Goal: Transaction & Acquisition: Download file/media

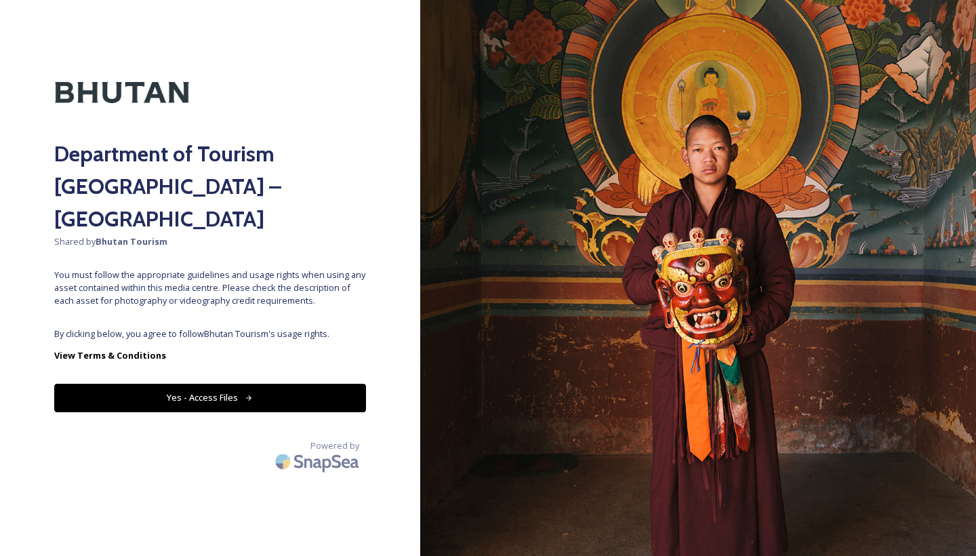
click at [220, 384] on button "Yes - Access Files" at bounding box center [210, 398] width 312 height 28
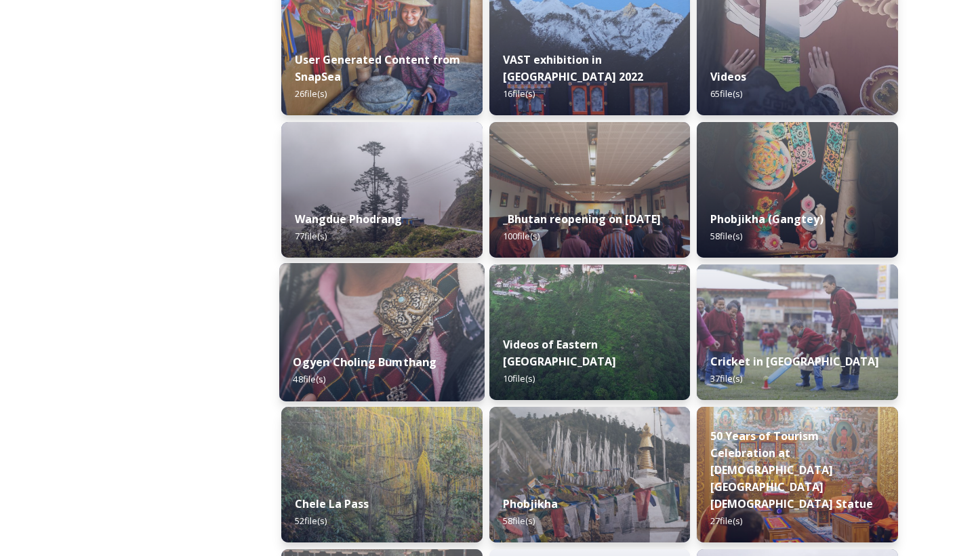
scroll to position [1946, 0]
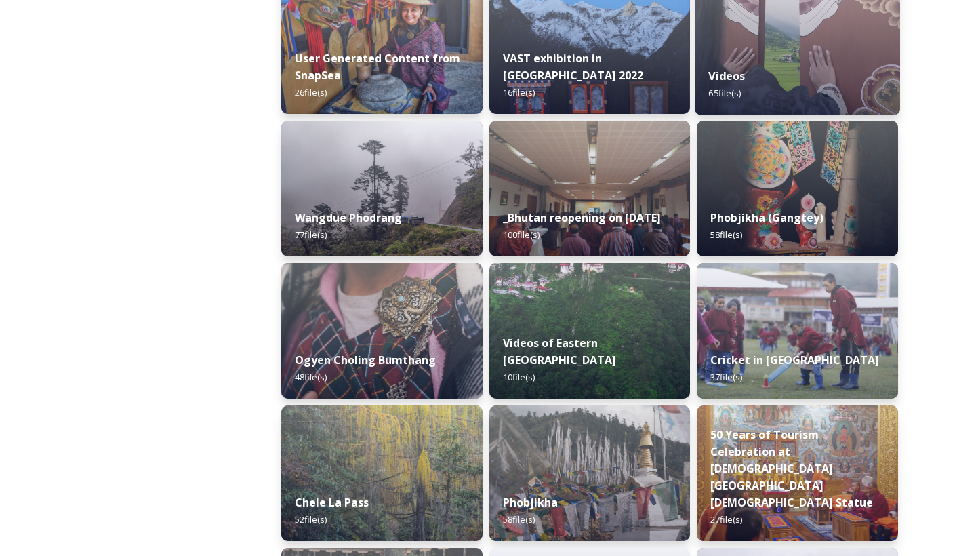
click at [771, 64] on div "Videos 65 file(s)" at bounding box center [797, 85] width 205 height 62
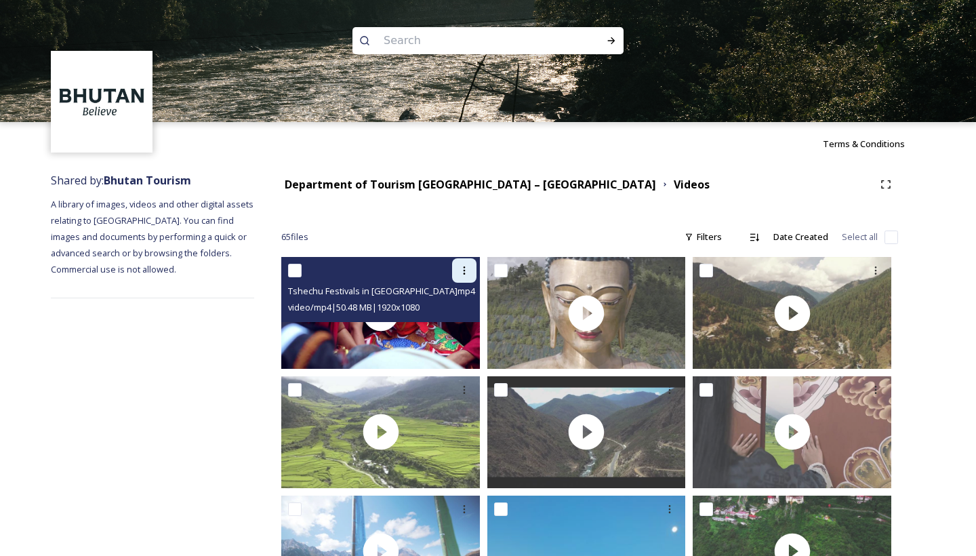
click at [455, 272] on div at bounding box center [464, 270] width 24 height 24
click at [449, 330] on span "Download" at bounding box center [448, 326] width 41 height 13
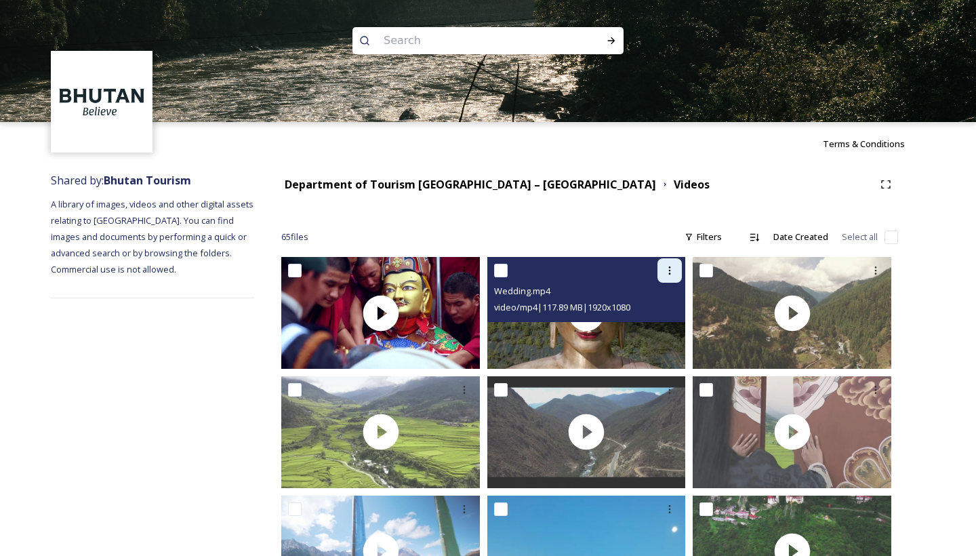
click at [666, 271] on icon at bounding box center [669, 270] width 11 height 11
click at [667, 271] on icon at bounding box center [669, 270] width 11 height 11
click at [655, 327] on span "Download" at bounding box center [653, 326] width 41 height 13
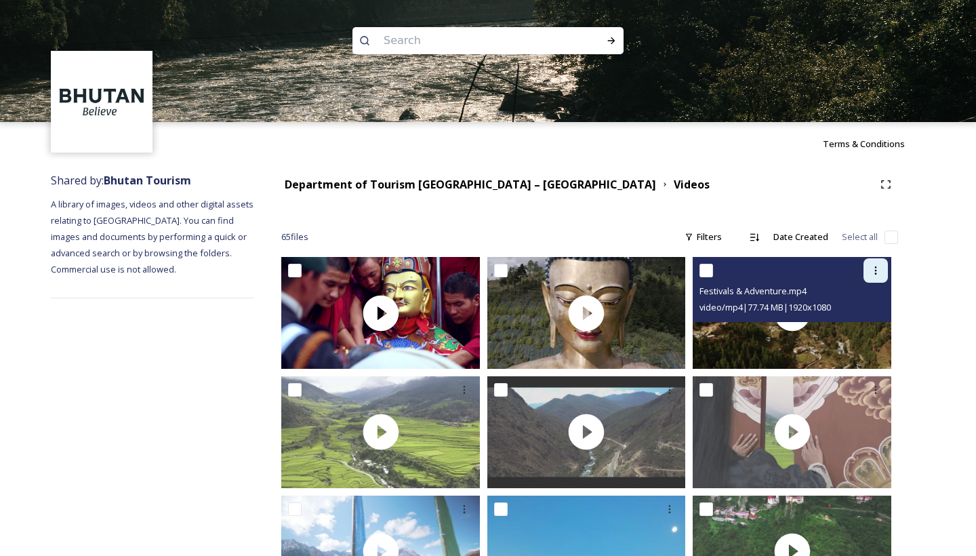
click at [875, 266] on icon at bounding box center [875, 270] width 11 height 11
click at [848, 321] on span "Download" at bounding box center [859, 326] width 41 height 13
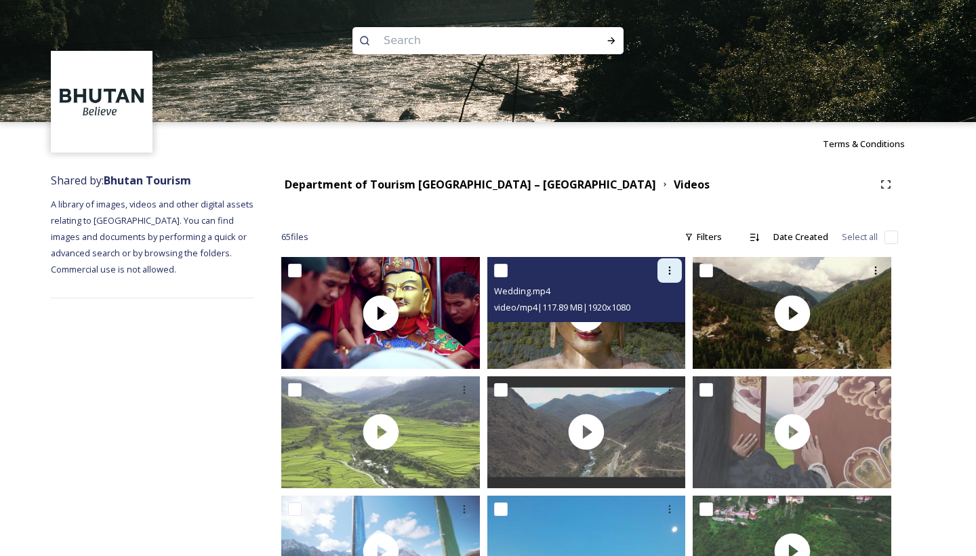
drag, startPoint x: 671, startPoint y: 271, endPoint x: 663, endPoint y: 274, distance: 8.6
click at [663, 274] on div at bounding box center [669, 270] width 24 height 24
click at [670, 265] on icon at bounding box center [669, 270] width 11 height 11
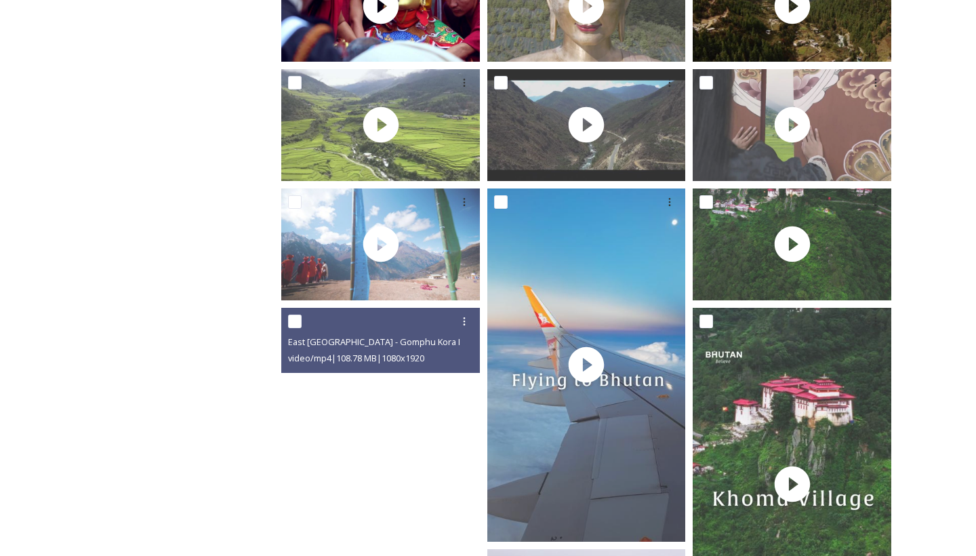
scroll to position [309, 0]
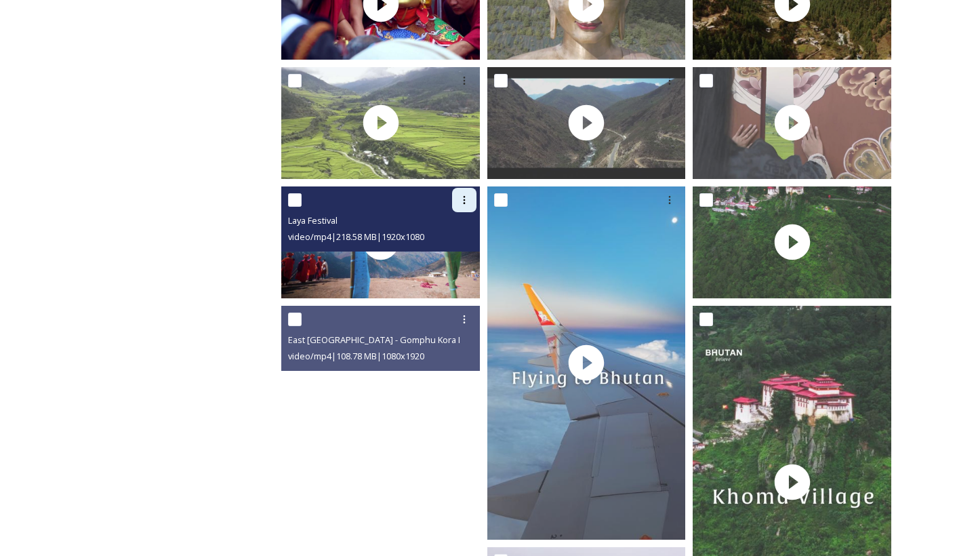
click at [460, 201] on icon at bounding box center [464, 199] width 11 height 11
click at [447, 255] on span "Download" at bounding box center [448, 255] width 41 height 13
click at [468, 196] on icon at bounding box center [464, 199] width 11 height 11
click at [443, 251] on span "Download" at bounding box center [448, 255] width 41 height 13
click at [459, 201] on icon at bounding box center [464, 199] width 11 height 11
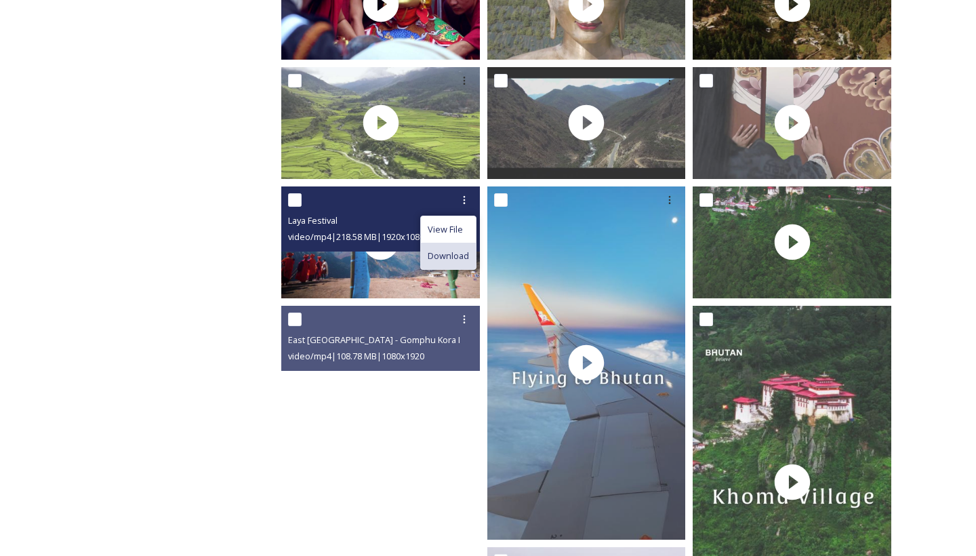
click at [436, 254] on span "Download" at bounding box center [448, 255] width 41 height 13
click at [291, 198] on input "checkbox" at bounding box center [295, 200] width 14 height 14
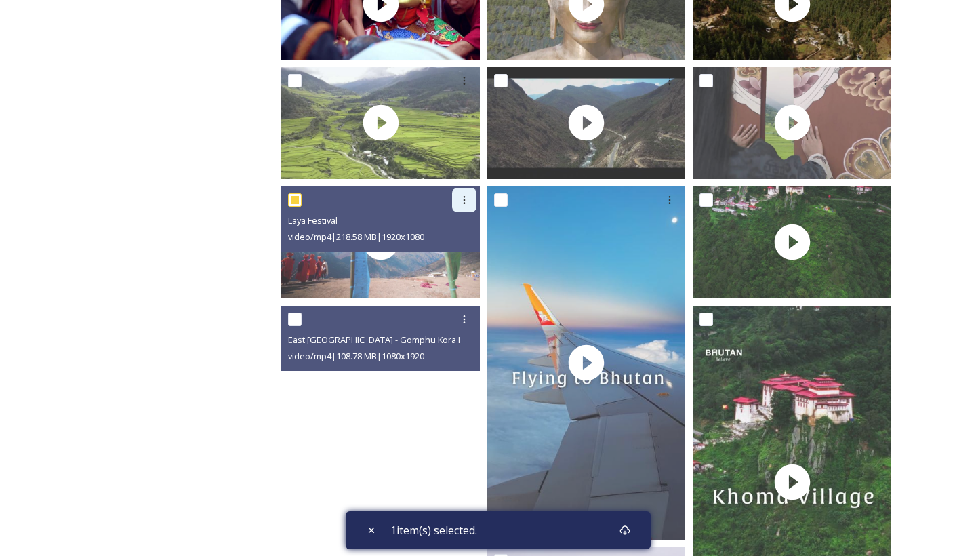
click at [465, 199] on icon at bounding box center [464, 199] width 11 height 11
click at [432, 253] on span "Download" at bounding box center [448, 255] width 41 height 13
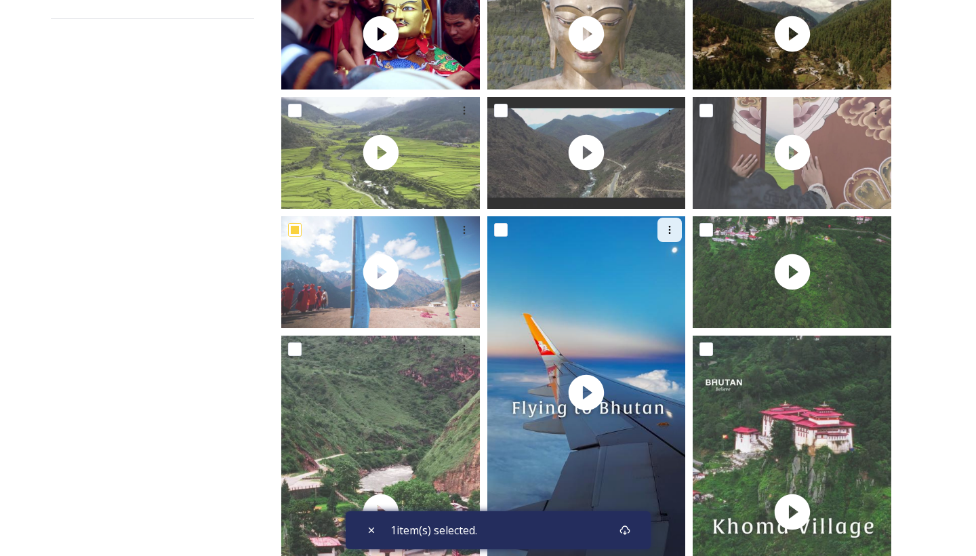
scroll to position [273, 0]
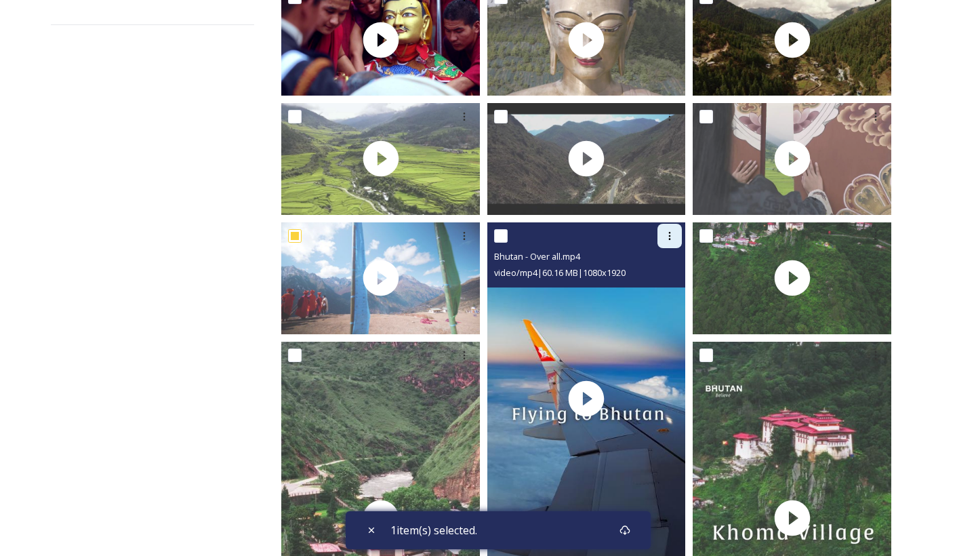
click at [670, 234] on icon at bounding box center [669, 235] width 11 height 11
click at [644, 287] on span "Download" at bounding box center [653, 291] width 41 height 13
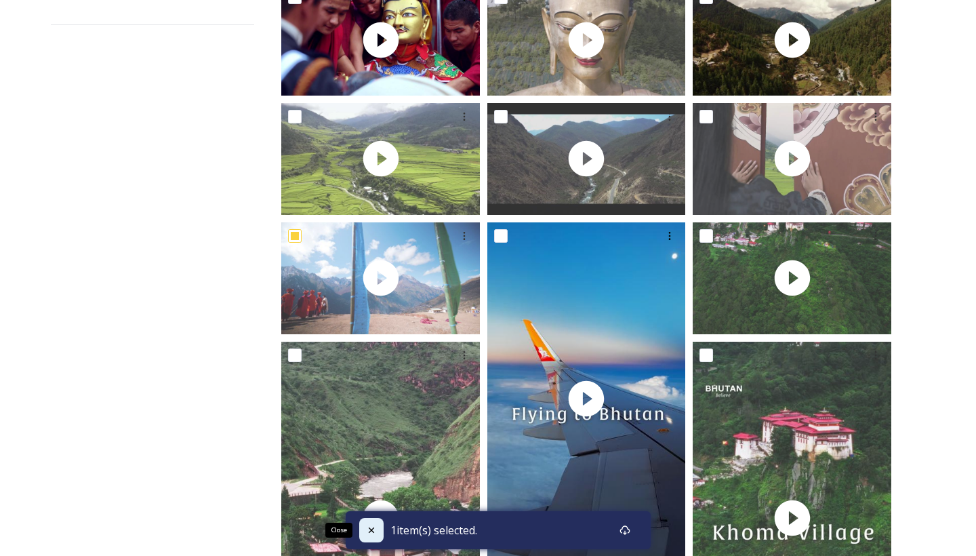
click at [374, 531] on icon at bounding box center [371, 529] width 11 height 11
checkbox input "false"
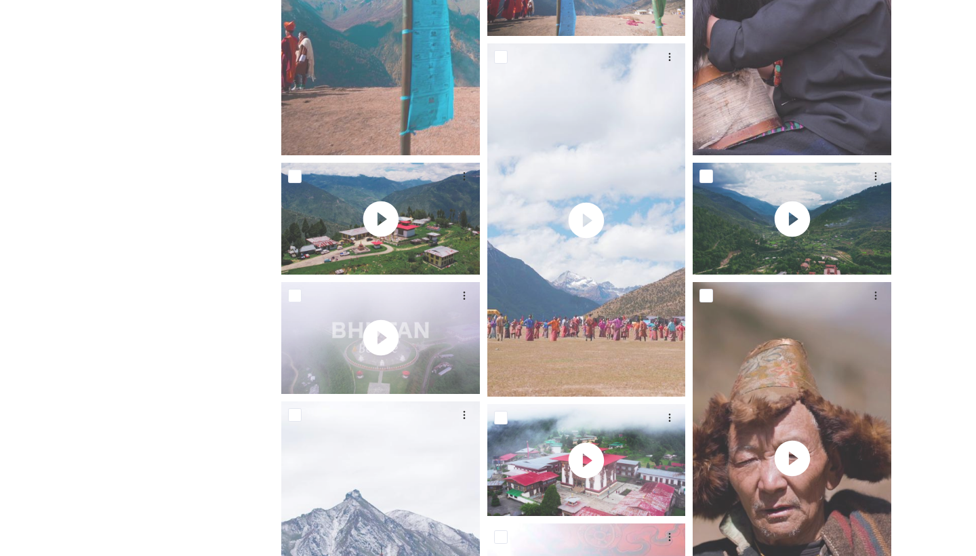
scroll to position [3936, 0]
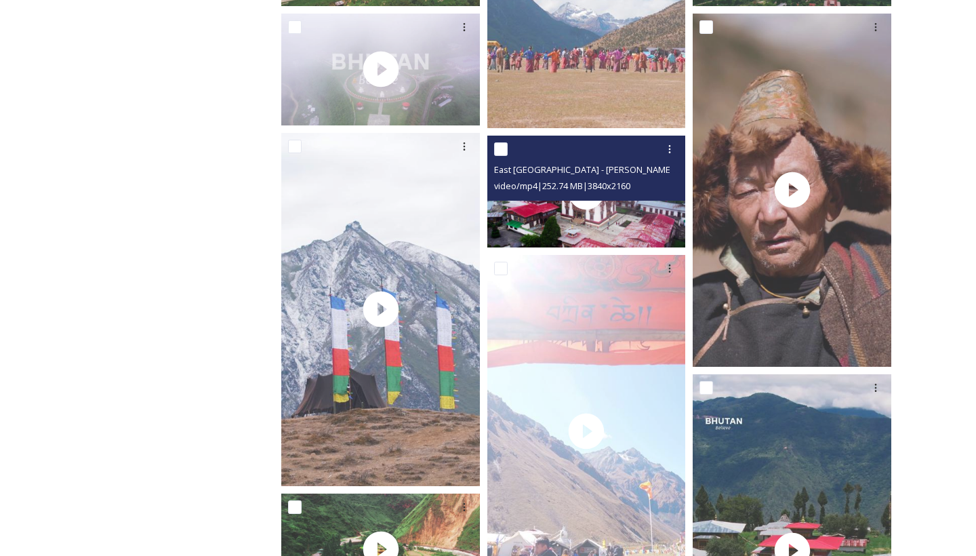
scroll to position [4203, 0]
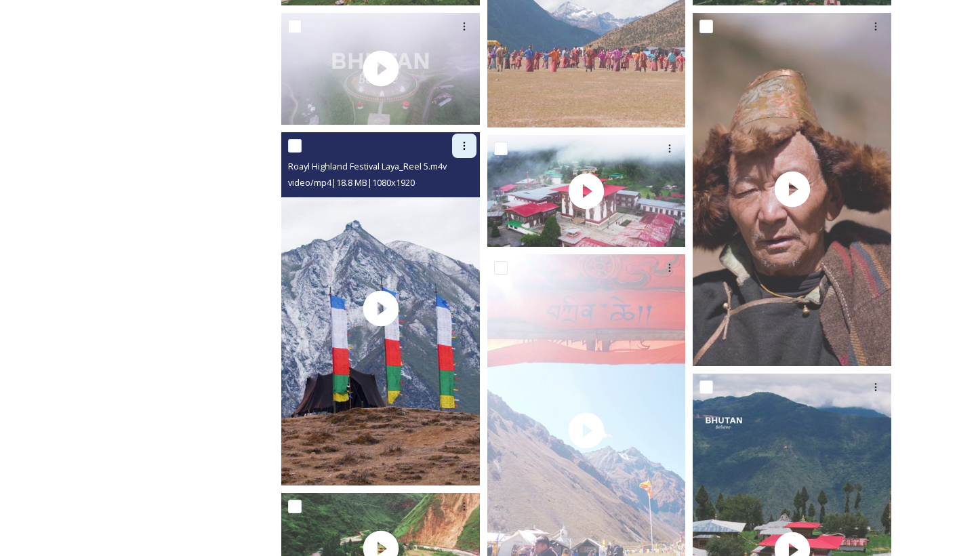
click at [461, 146] on icon at bounding box center [464, 145] width 11 height 11
click at [452, 200] on span "Download" at bounding box center [448, 201] width 41 height 13
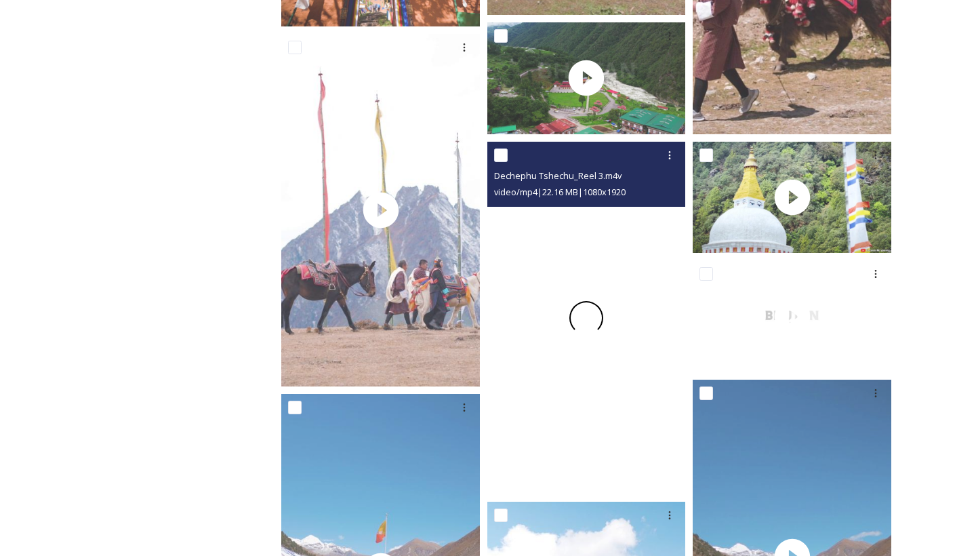
scroll to position [5143, 0]
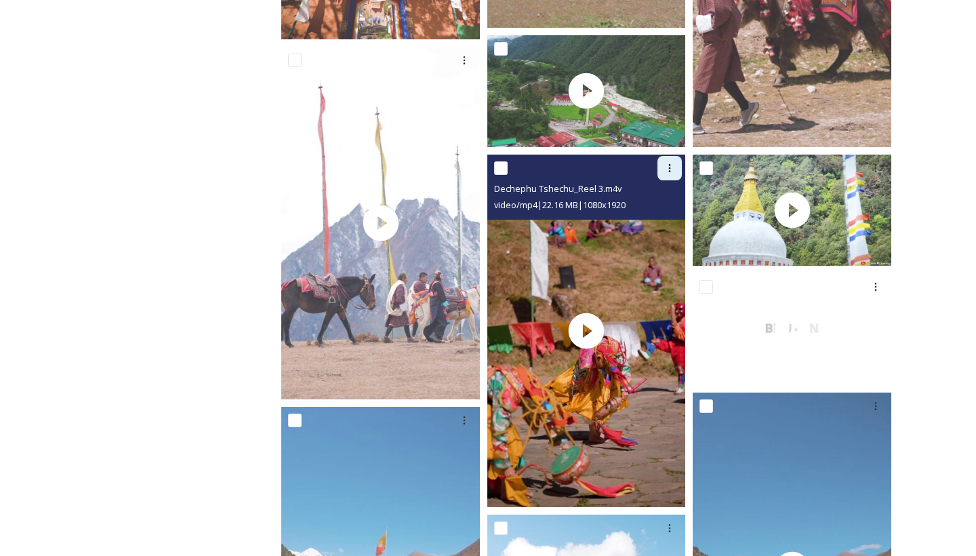
click at [672, 165] on icon at bounding box center [669, 168] width 11 height 11
click at [656, 226] on span "Download" at bounding box center [653, 224] width 41 height 13
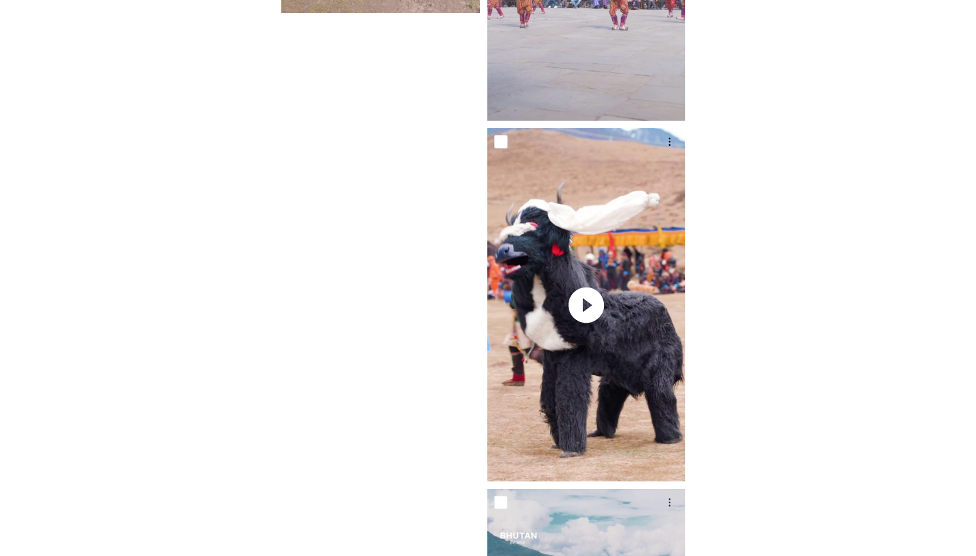
scroll to position [5891, 0]
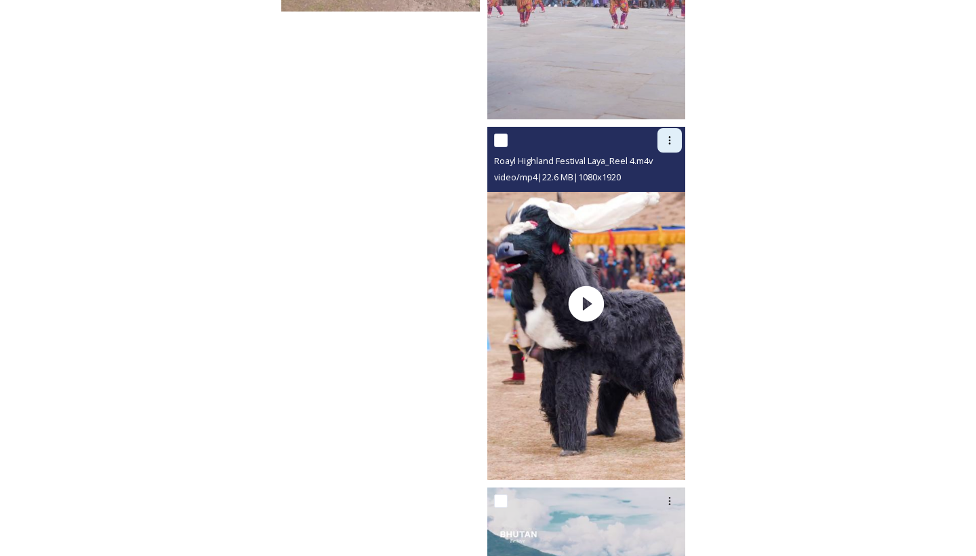
click at [669, 142] on icon at bounding box center [669, 140] width 11 height 11
click at [652, 197] on span "Download" at bounding box center [653, 196] width 41 height 13
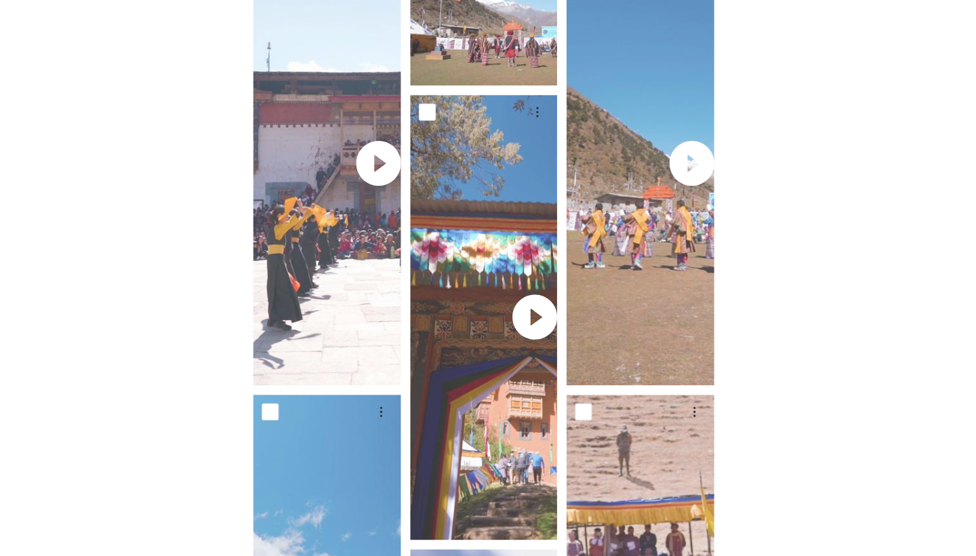
scroll to position [2482, 0]
